Goal: Find specific page/section: Find specific page/section

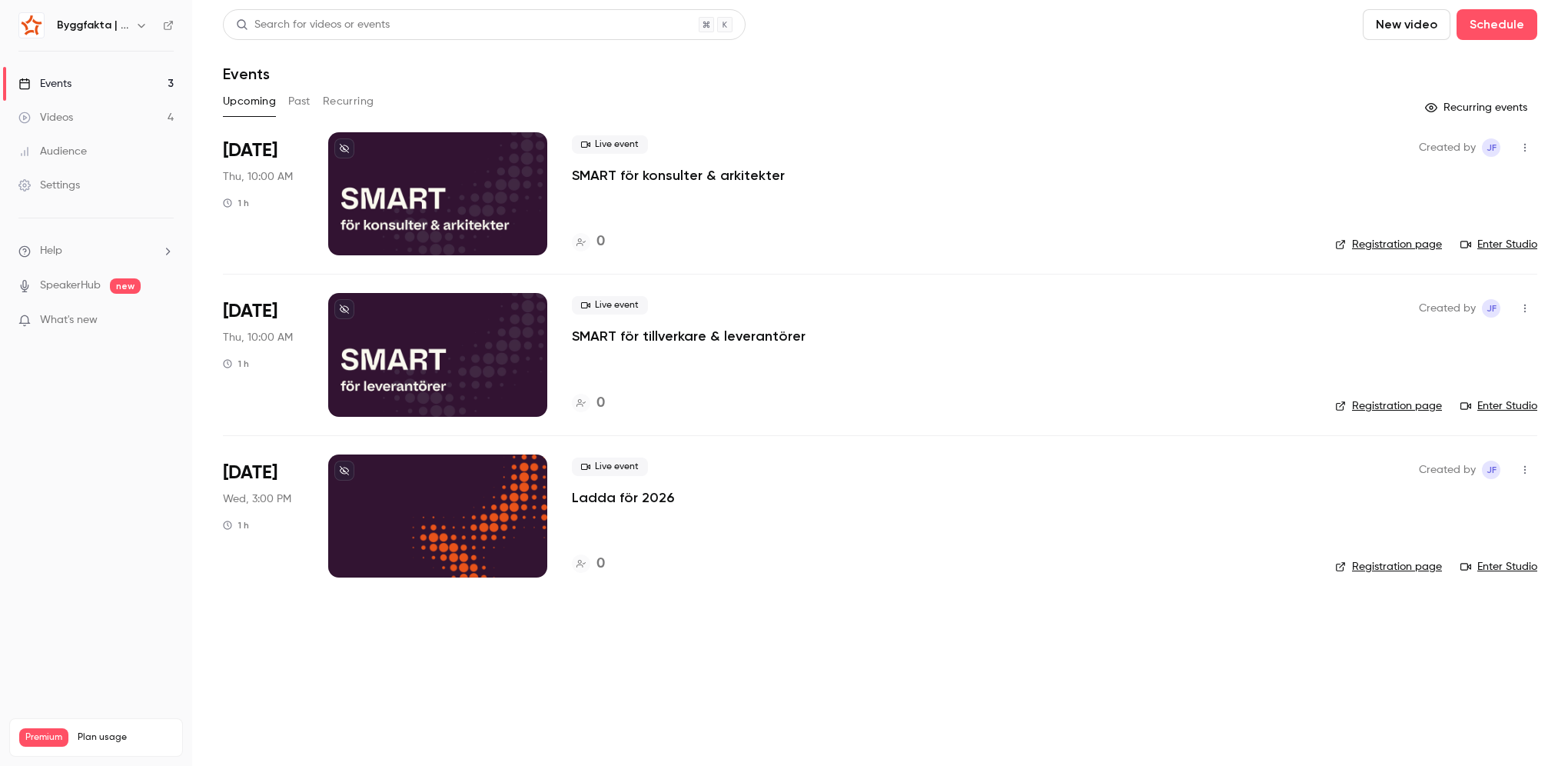
click at [301, 101] on button "Past" at bounding box center [299, 102] width 23 height 25
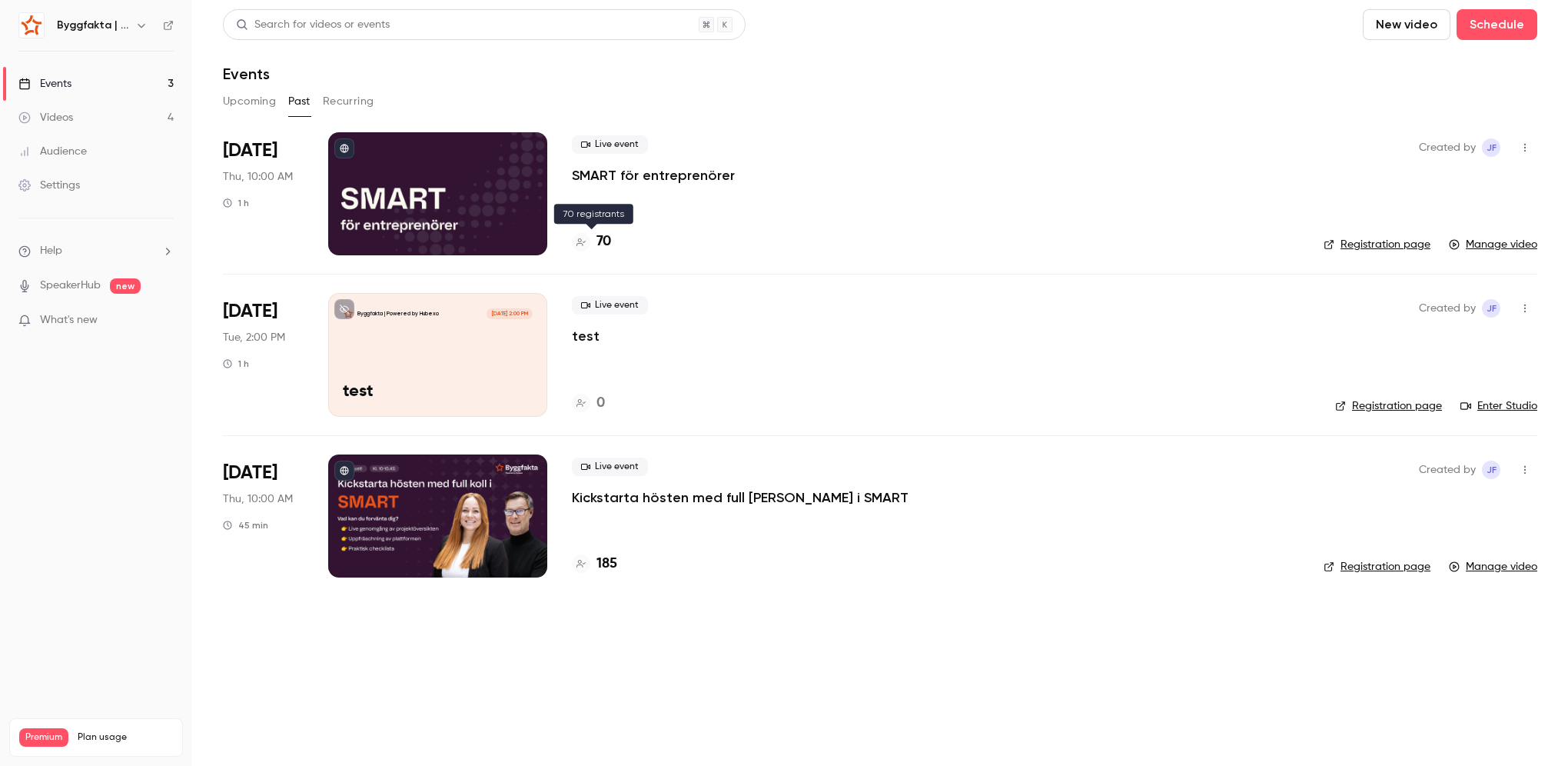
click at [601, 244] on h4 "70" at bounding box center [604, 241] width 15 height 21
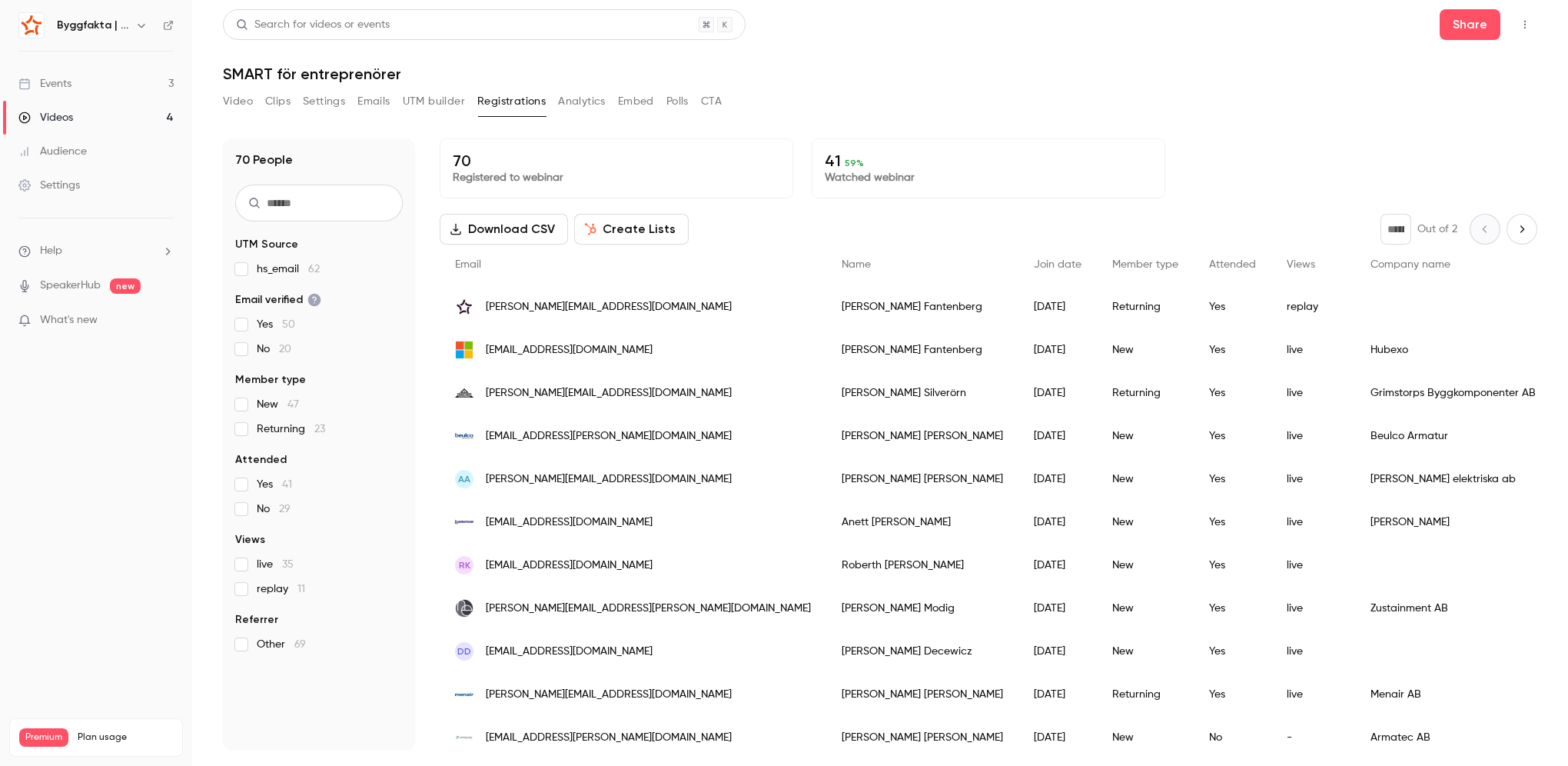
click at [584, 112] on button "Analytics" at bounding box center [581, 102] width 47 height 25
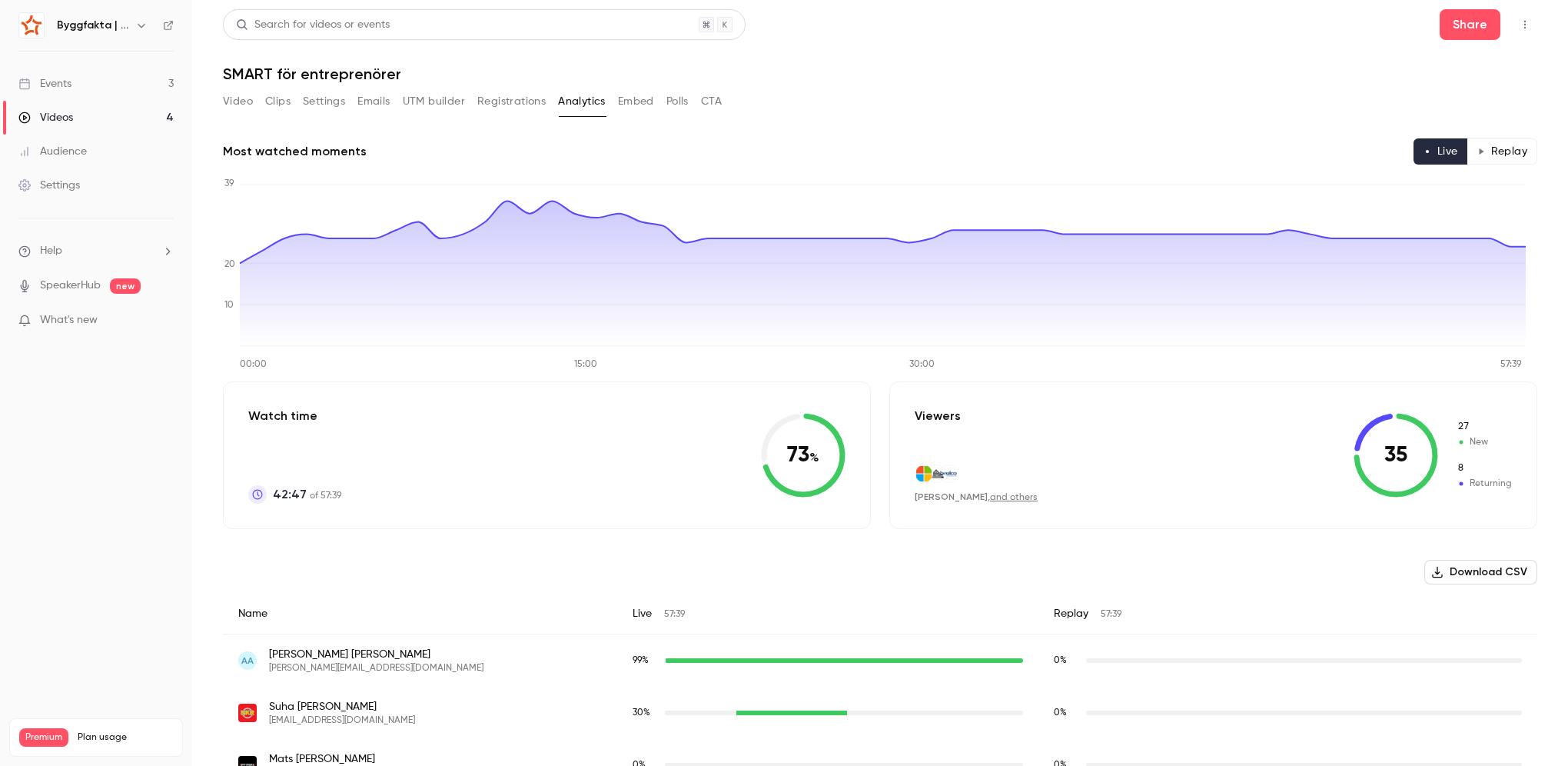
click at [624, 119] on div "Video Clips Settings Emails UTM builder Registrations Analytics Embed Polls CTA" at bounding box center [472, 105] width 499 height 31
click at [627, 114] on div "Video Clips Settings Emails UTM builder Registrations Analytics Embed Polls CTA" at bounding box center [472, 105] width 499 height 31
click at [637, 104] on button "Embed" at bounding box center [636, 102] width 36 height 25
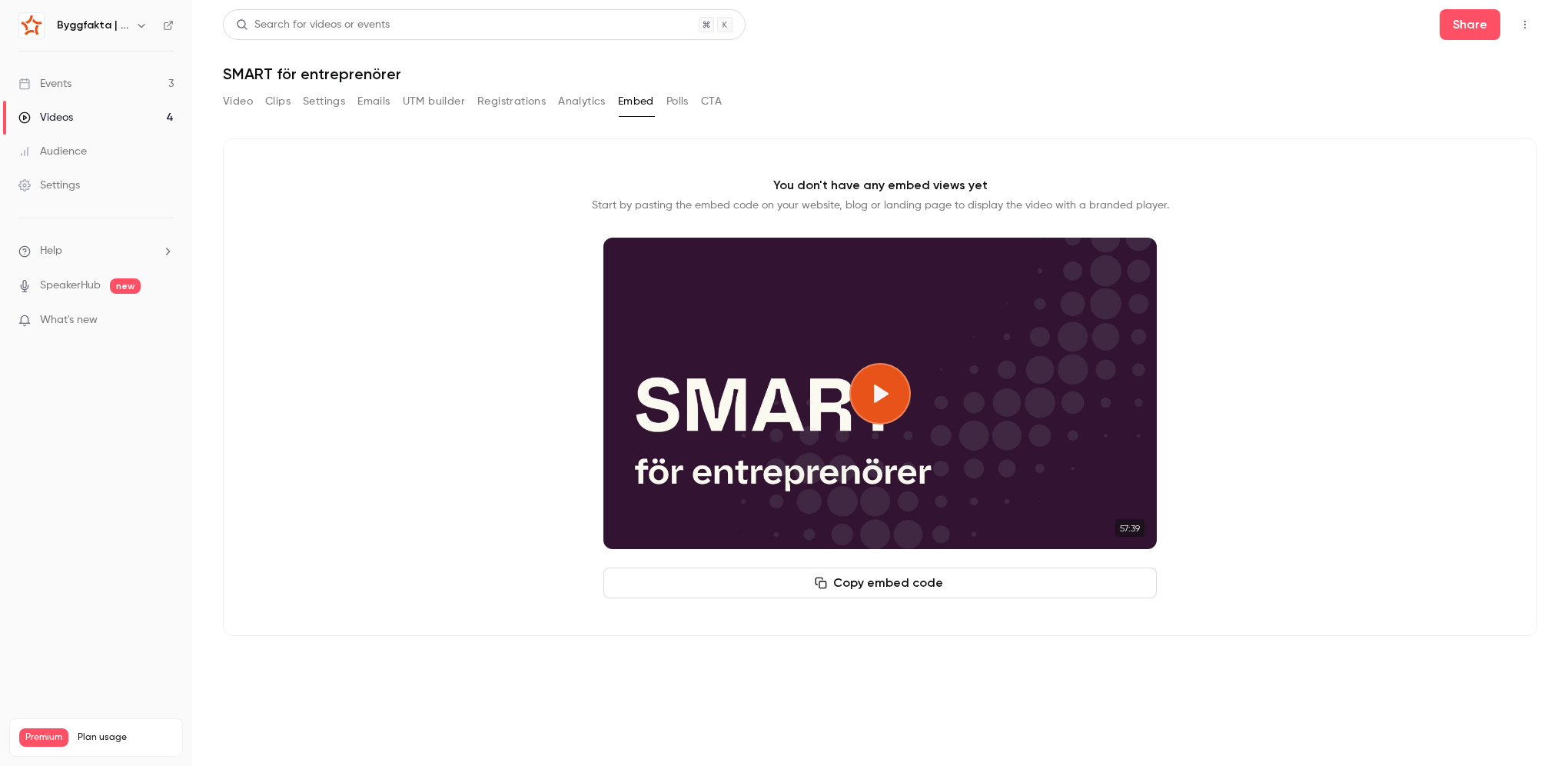
click at [679, 106] on button "Polls" at bounding box center [677, 102] width 23 height 25
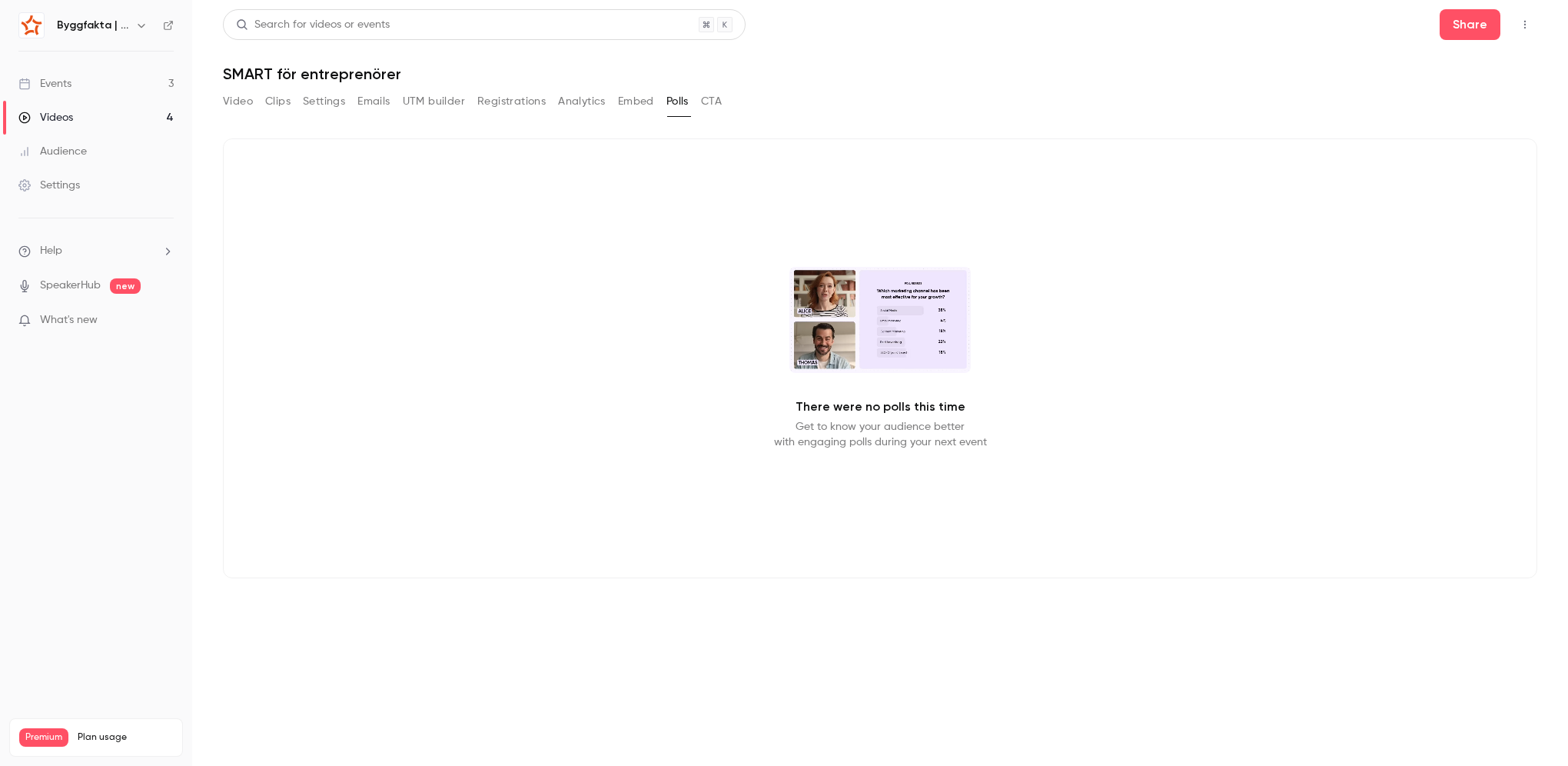
click at [721, 108] on button "CTA" at bounding box center [711, 102] width 21 height 25
